Goal: Obtain resource: Download file/media

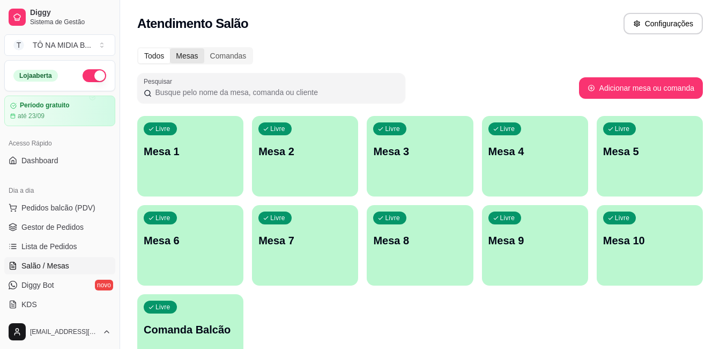
click at [184, 61] on div "Mesas" at bounding box center [187, 55] width 34 height 15
click at [170, 48] on input "Mesas" at bounding box center [170, 48] width 0 height 0
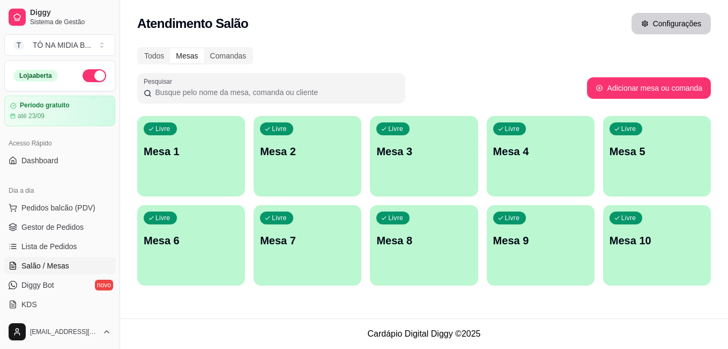
click at [683, 18] on button "Configurações" at bounding box center [671, 23] width 79 height 21
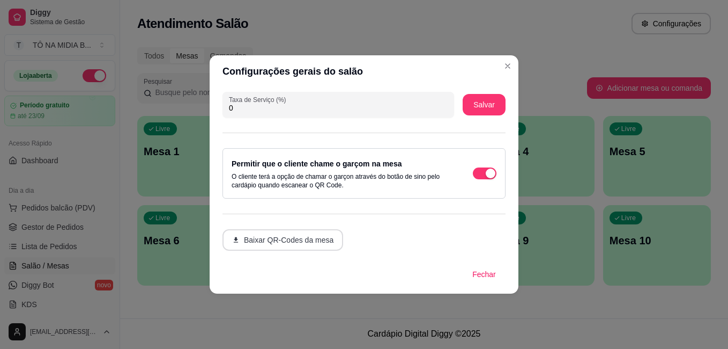
click at [300, 246] on button "Baixar QR-Codes da mesa" at bounding box center [283, 239] width 121 height 21
